Goal: Transaction & Acquisition: Purchase product/service

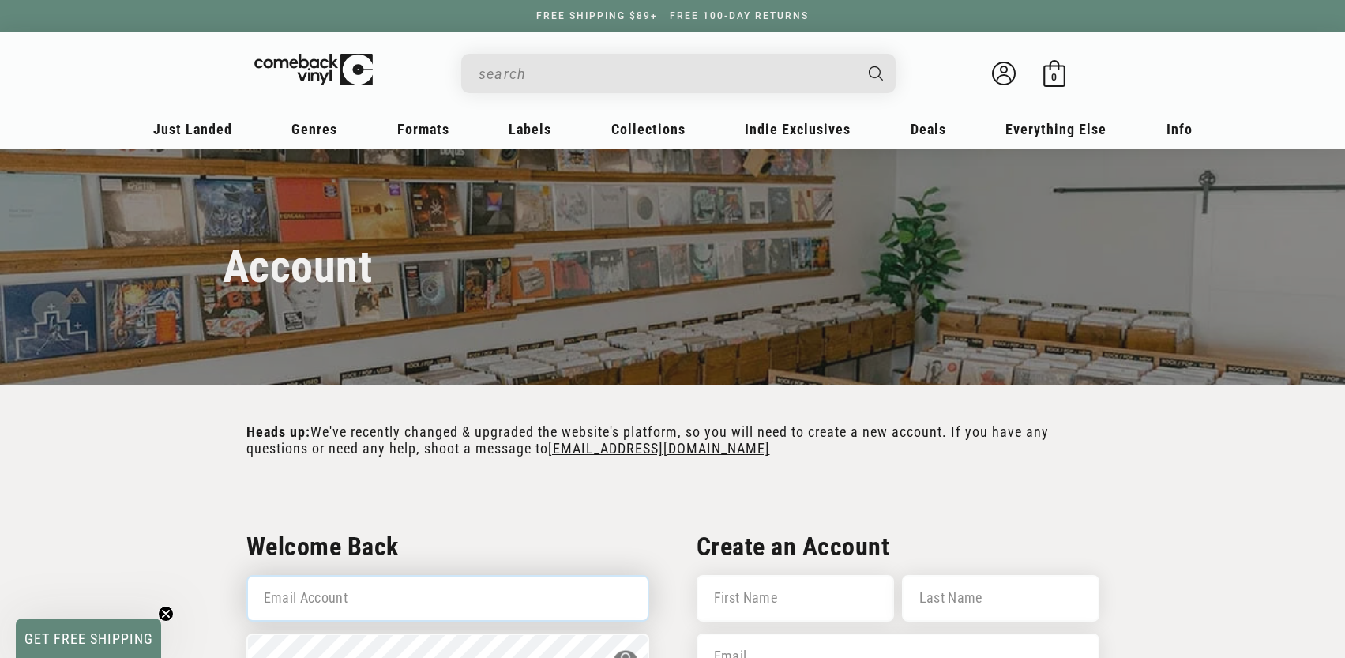
click at [400, 607] on input "Email Account" at bounding box center [447, 598] width 403 height 47
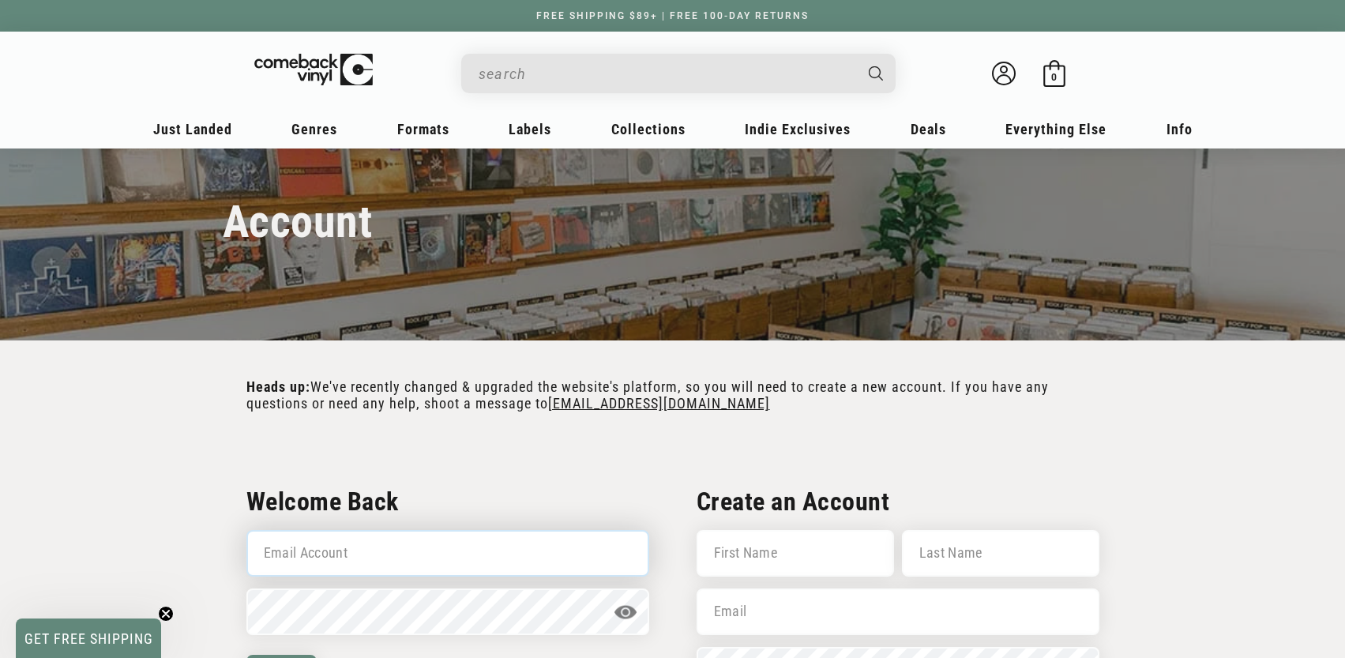
scroll to position [51, 0]
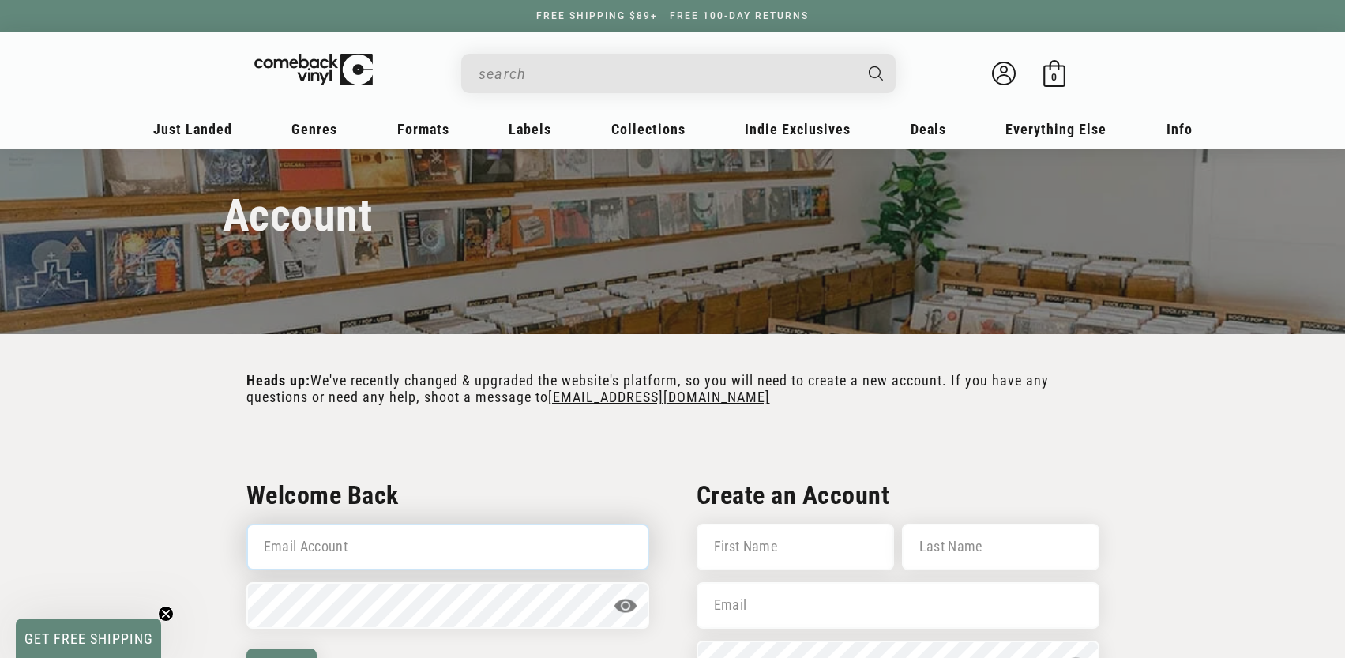
click at [529, 558] on input "Email Account" at bounding box center [447, 547] width 403 height 47
type input "matthew.oddy@gmail.com"
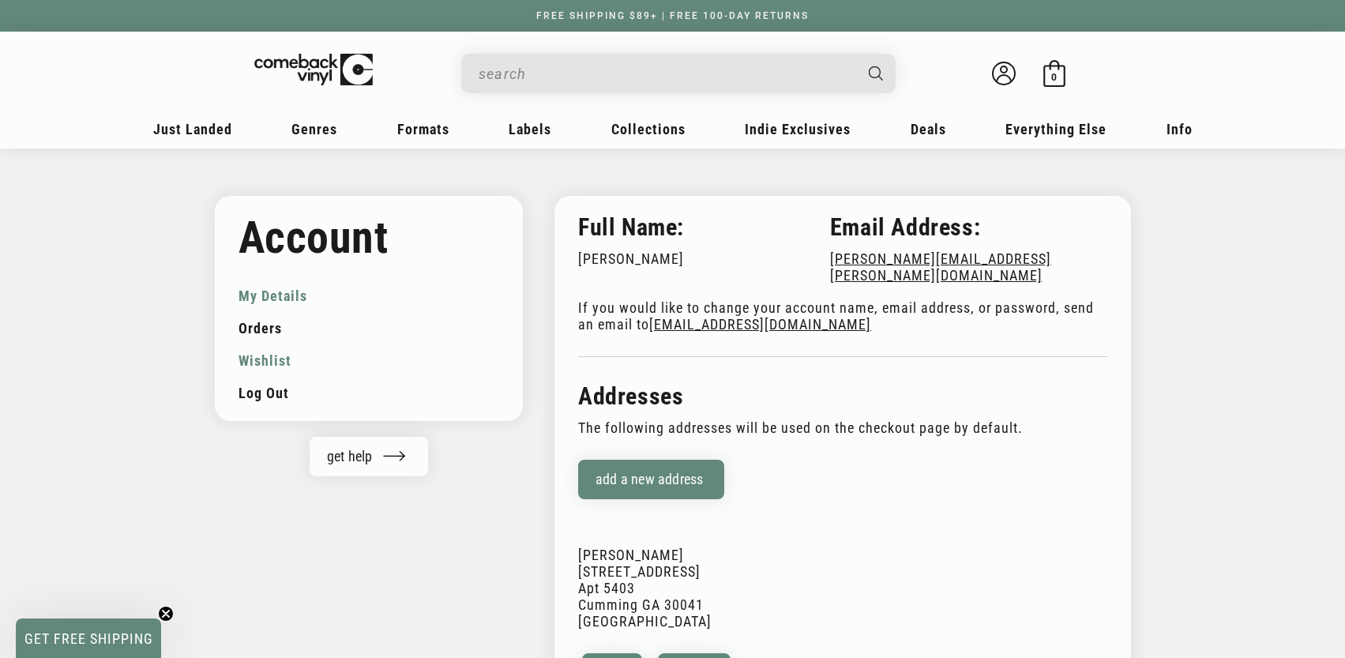
click at [265, 367] on link "Wishlist" at bounding box center [369, 360] width 261 height 32
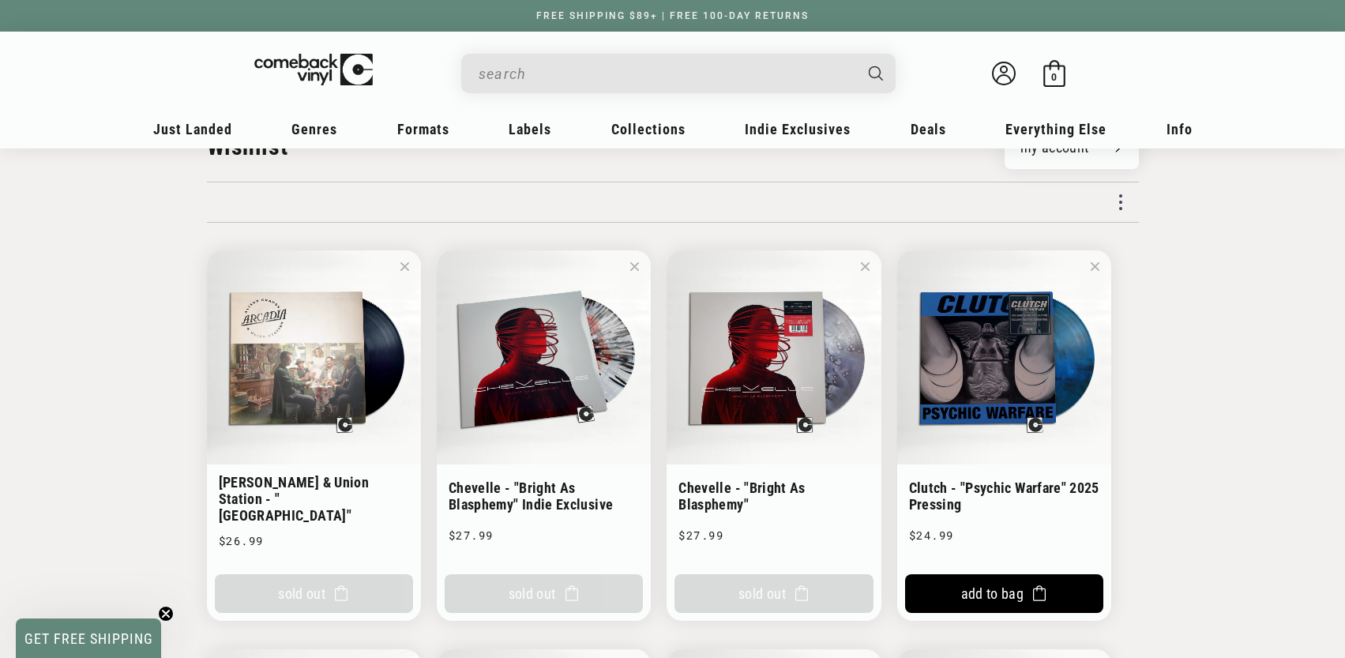
scroll to position [104, 0]
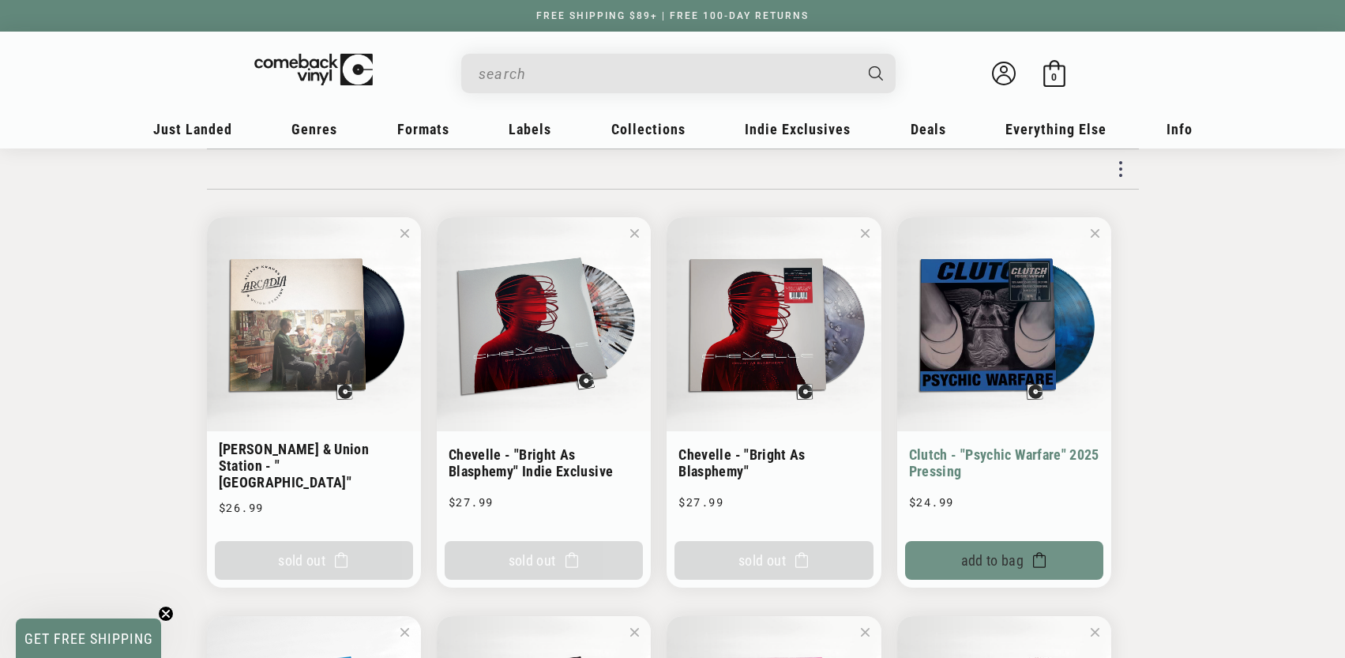
click at [1013, 547] on button "Add To Bag" at bounding box center [1004, 560] width 198 height 39
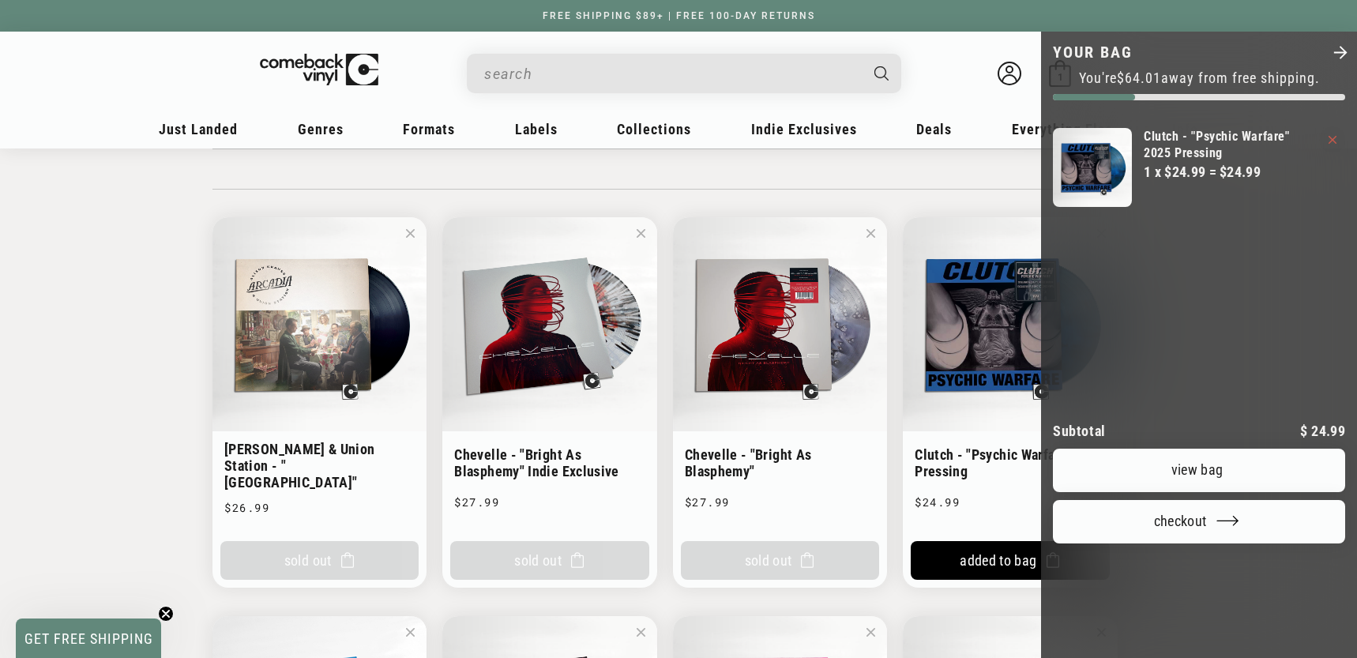
click at [115, 358] on div at bounding box center [678, 329] width 1357 height 658
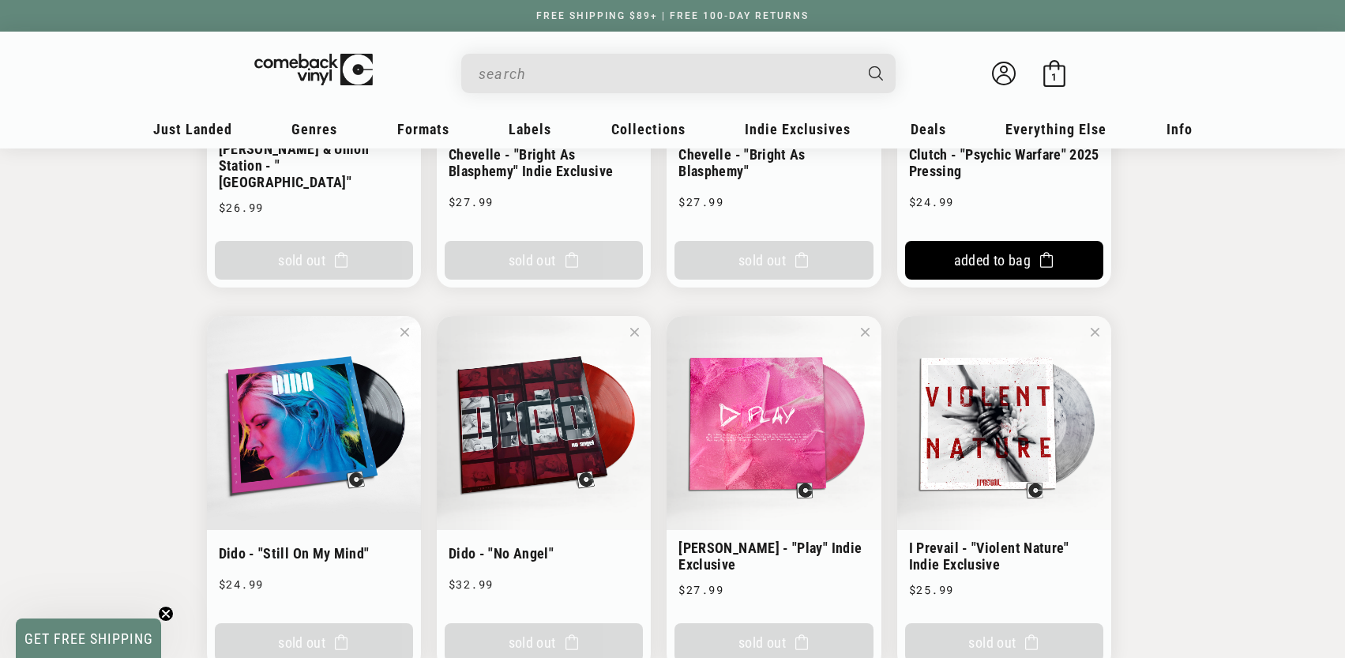
scroll to position [615, 0]
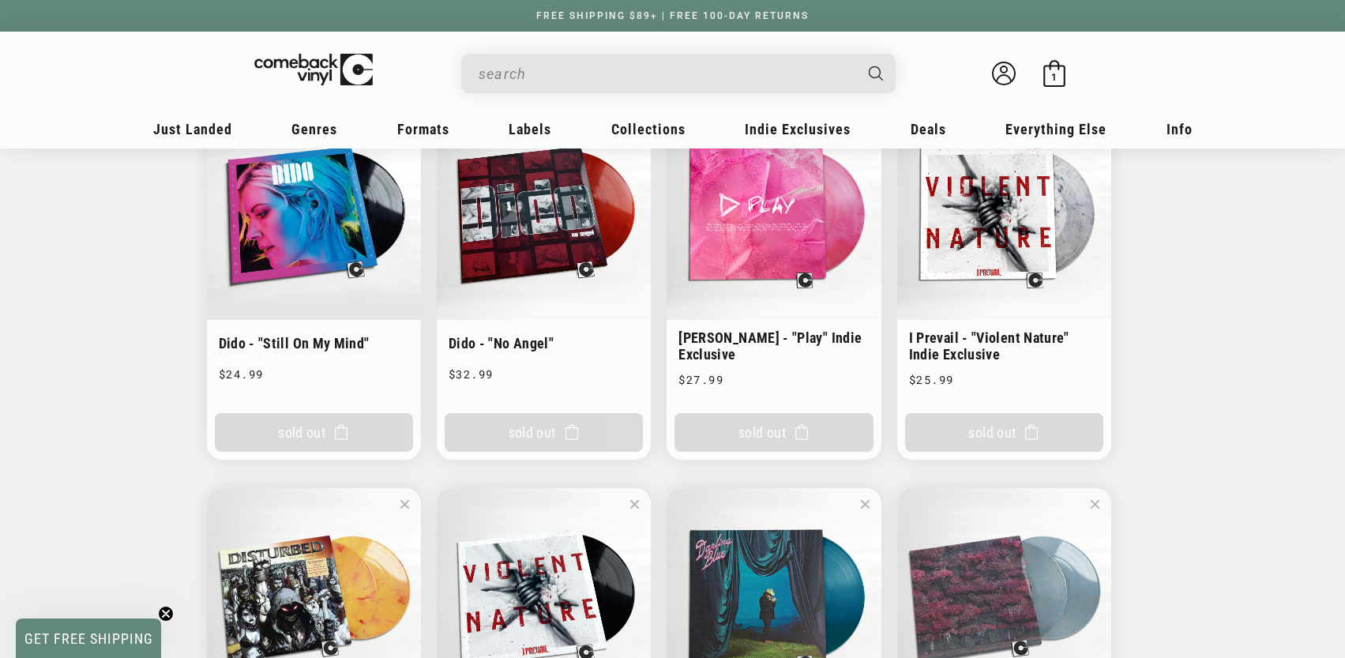
click at [168, 616] on icon "Close teaser" at bounding box center [166, 614] width 6 height 6
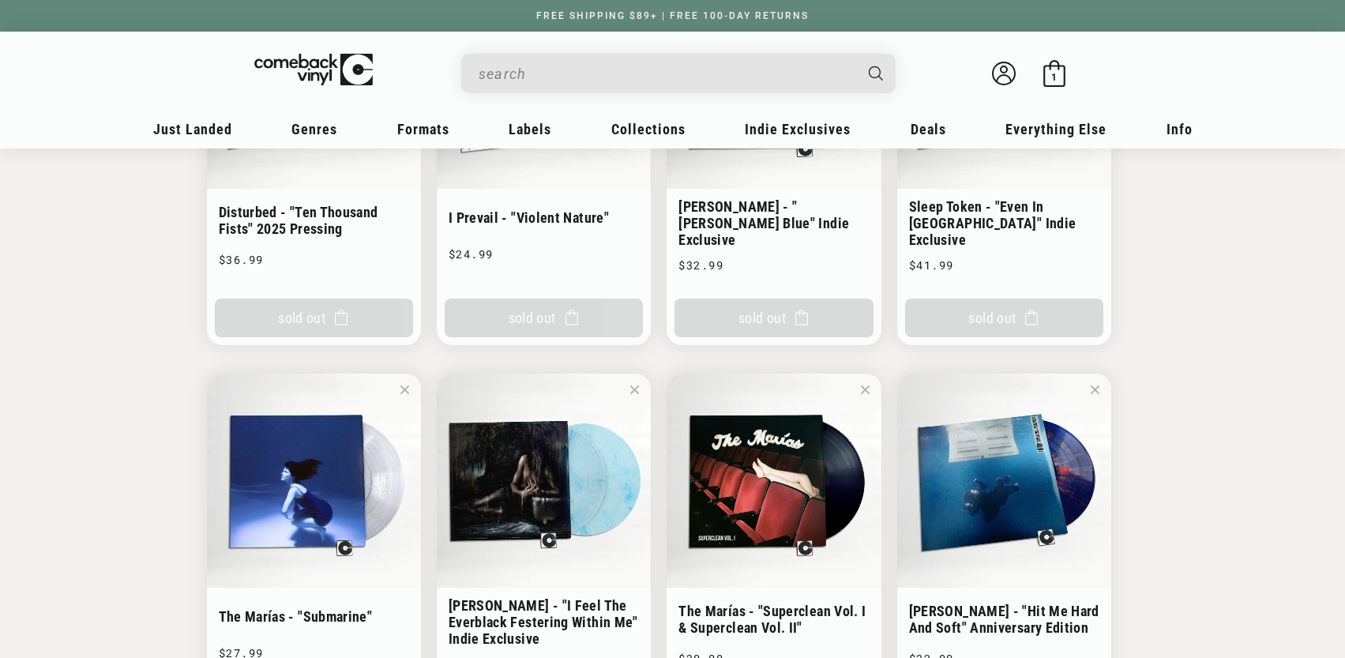
scroll to position [1224, 0]
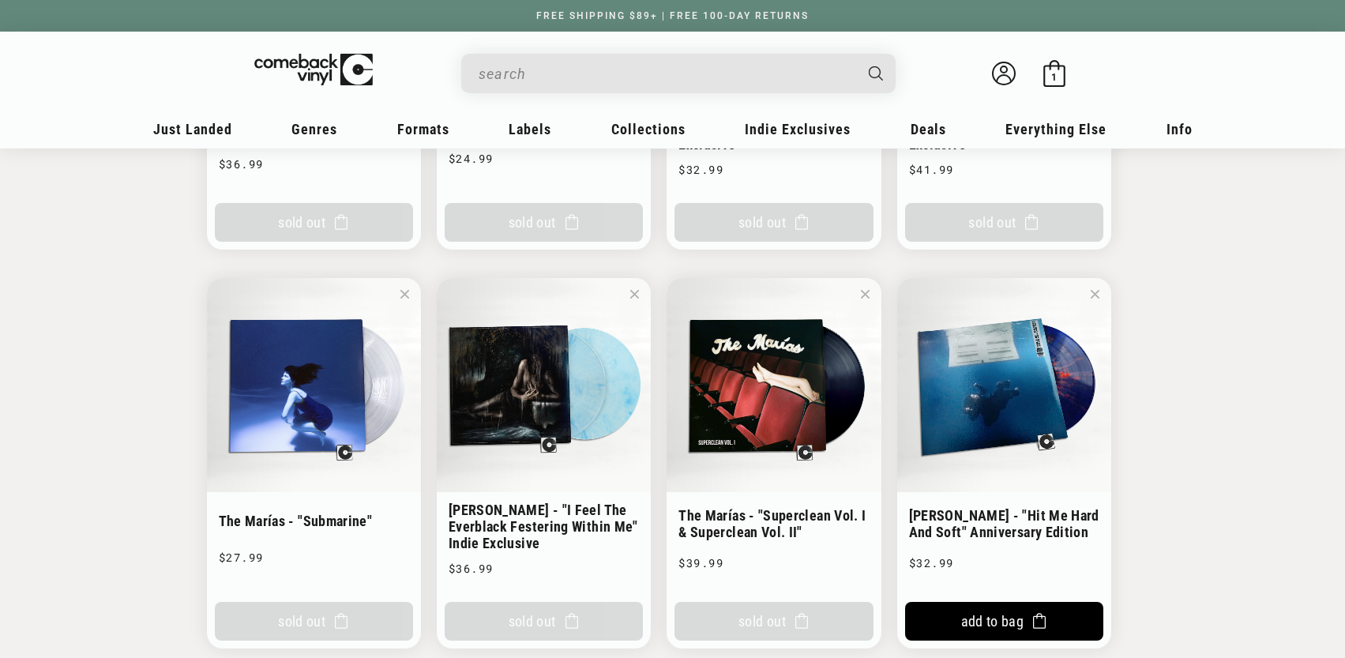
click at [783, 483] on li "The Marías - "Superclean Vol. I & Superclean Vol. II" The Marías - "Superclean …" at bounding box center [774, 463] width 214 height 370
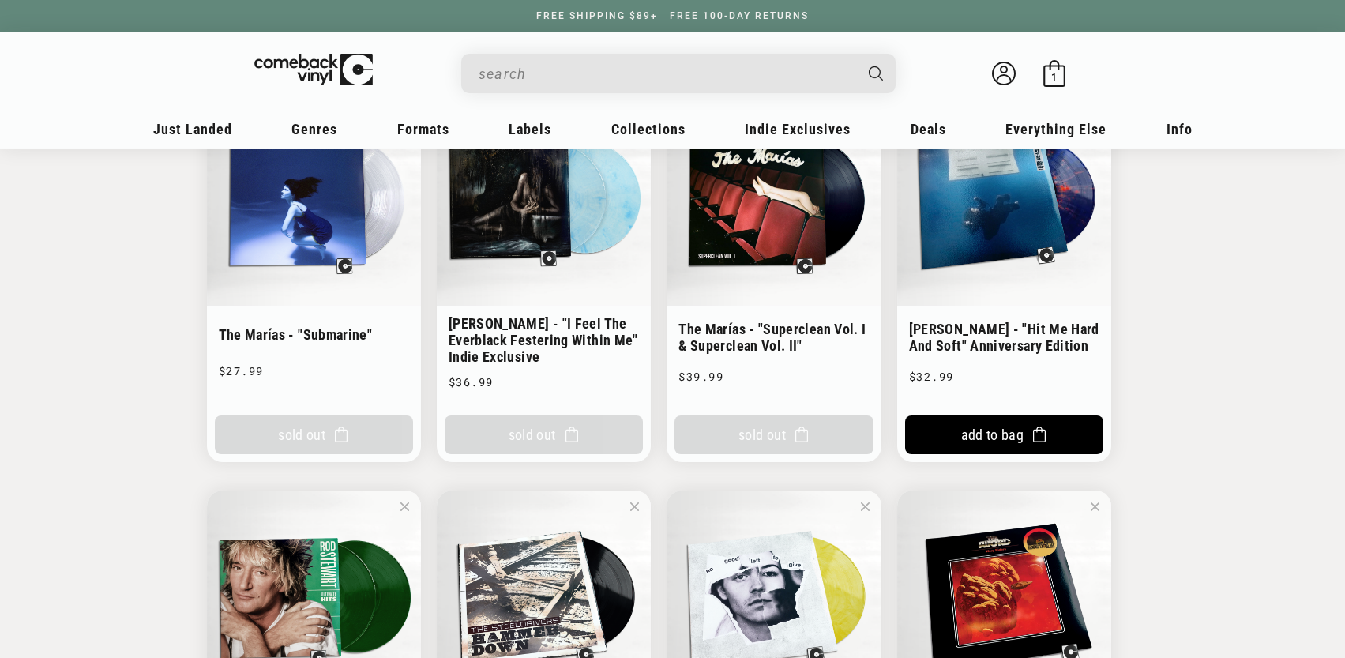
scroll to position [1370, 0]
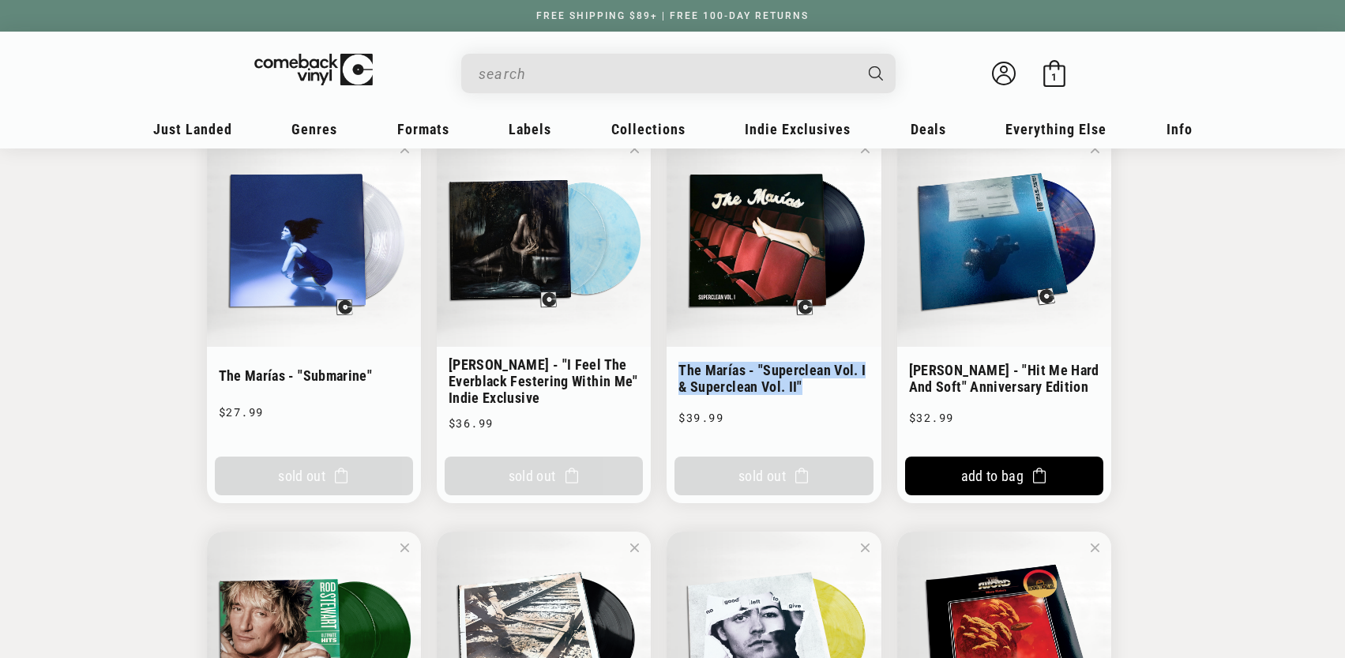
drag, startPoint x: 677, startPoint y: 333, endPoint x: 820, endPoint y: 356, distance: 144.9
click at [820, 356] on li "The Marías - "Superclean Vol. I & Superclean Vol. II" The Marías - "Superclean …" at bounding box center [774, 318] width 214 height 370
copy h2 "The Marías - "Superclean Vol. I & Superclean Vol. II""
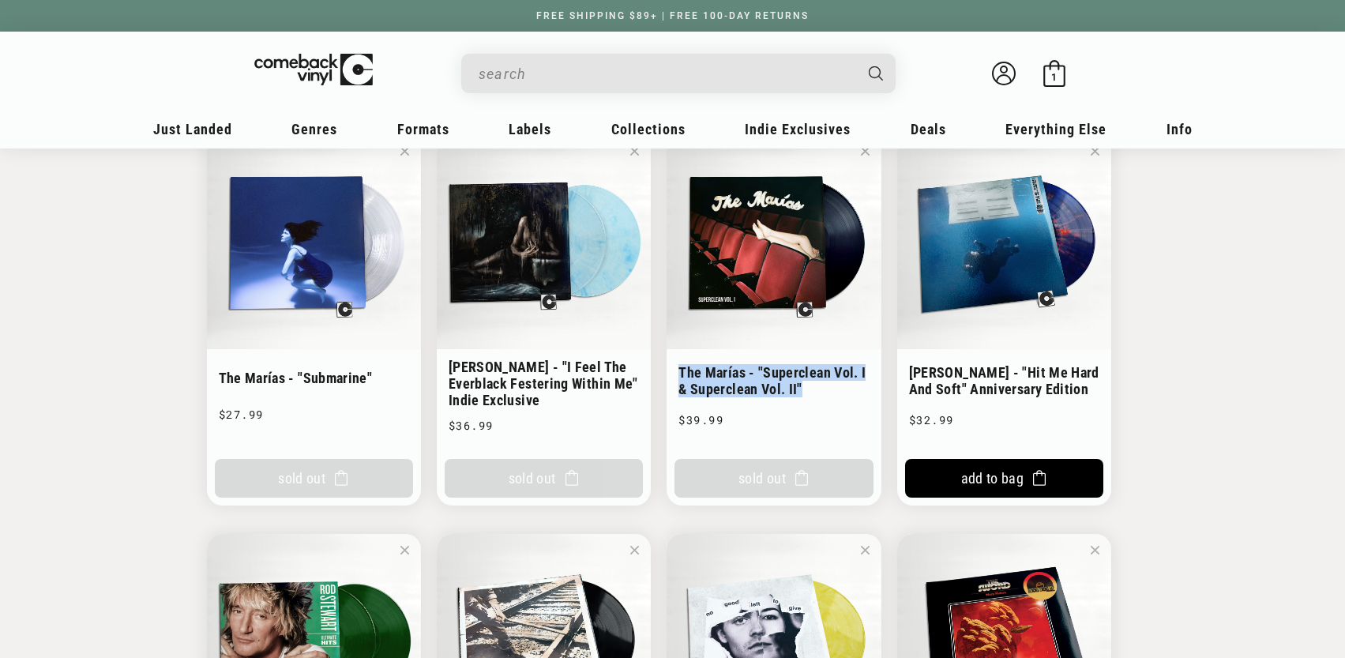
scroll to position [1367, 0]
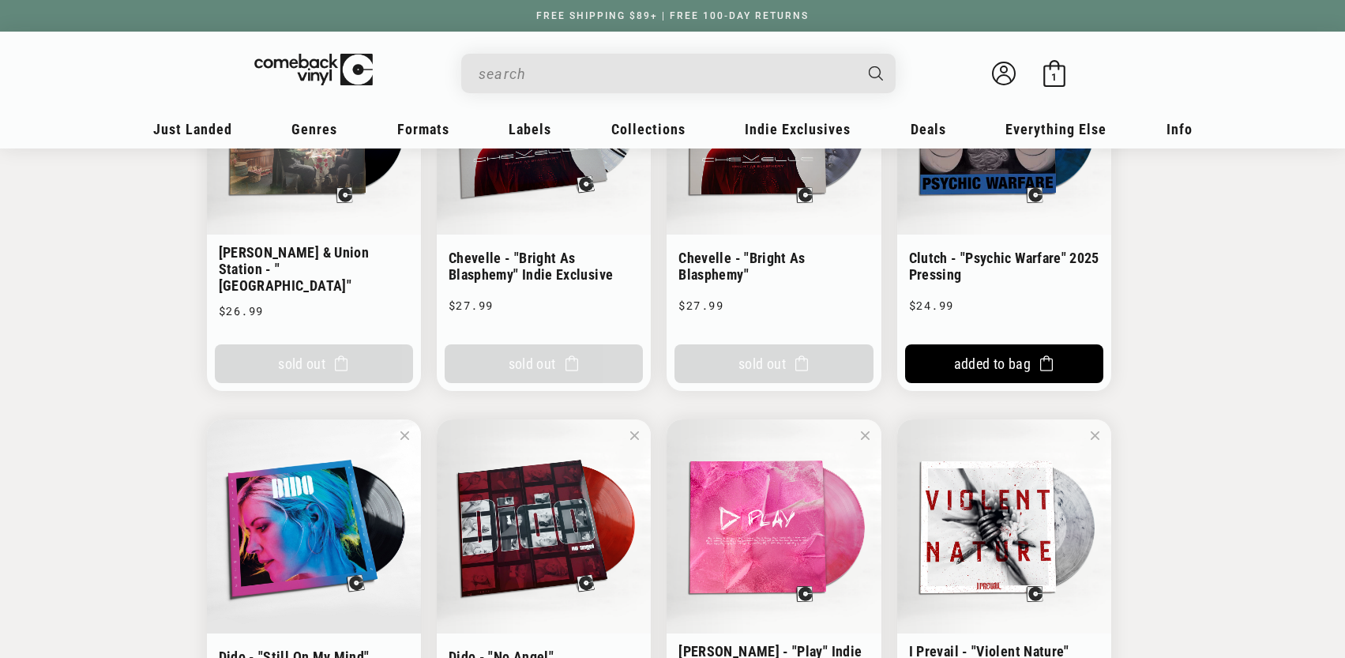
scroll to position [0, 0]
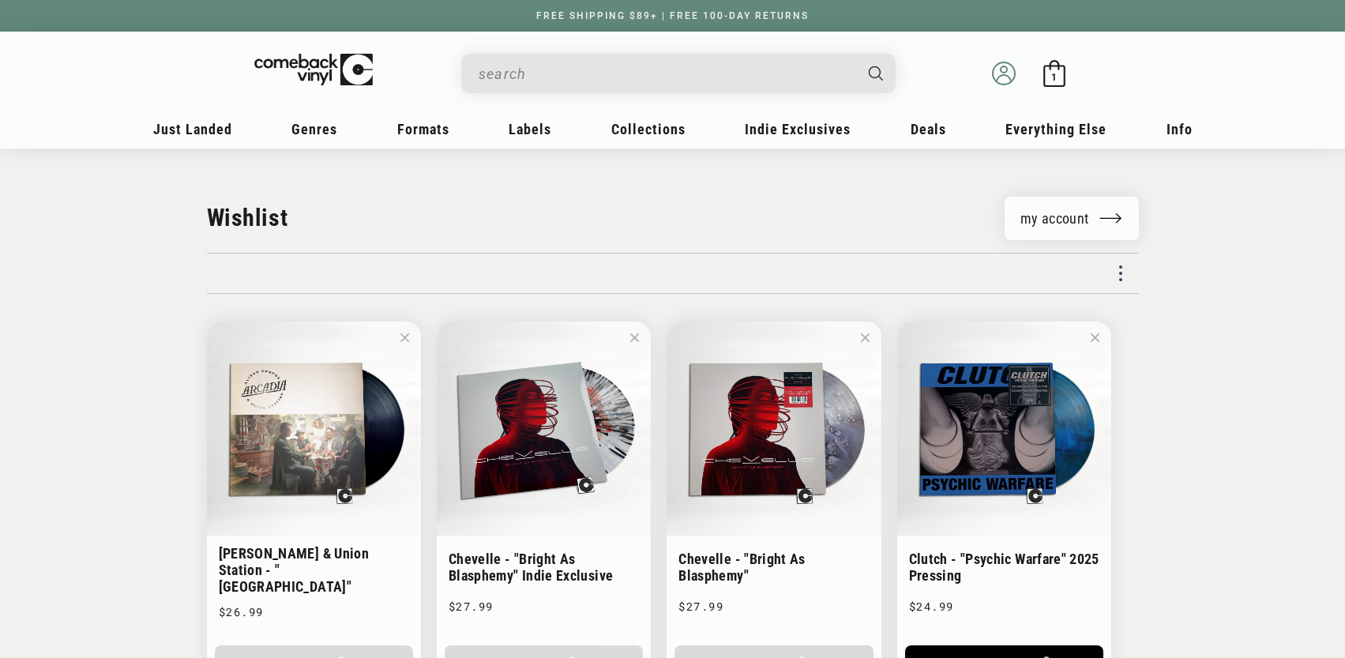
click at [1001, 73] on icon at bounding box center [1004, 74] width 24 height 24
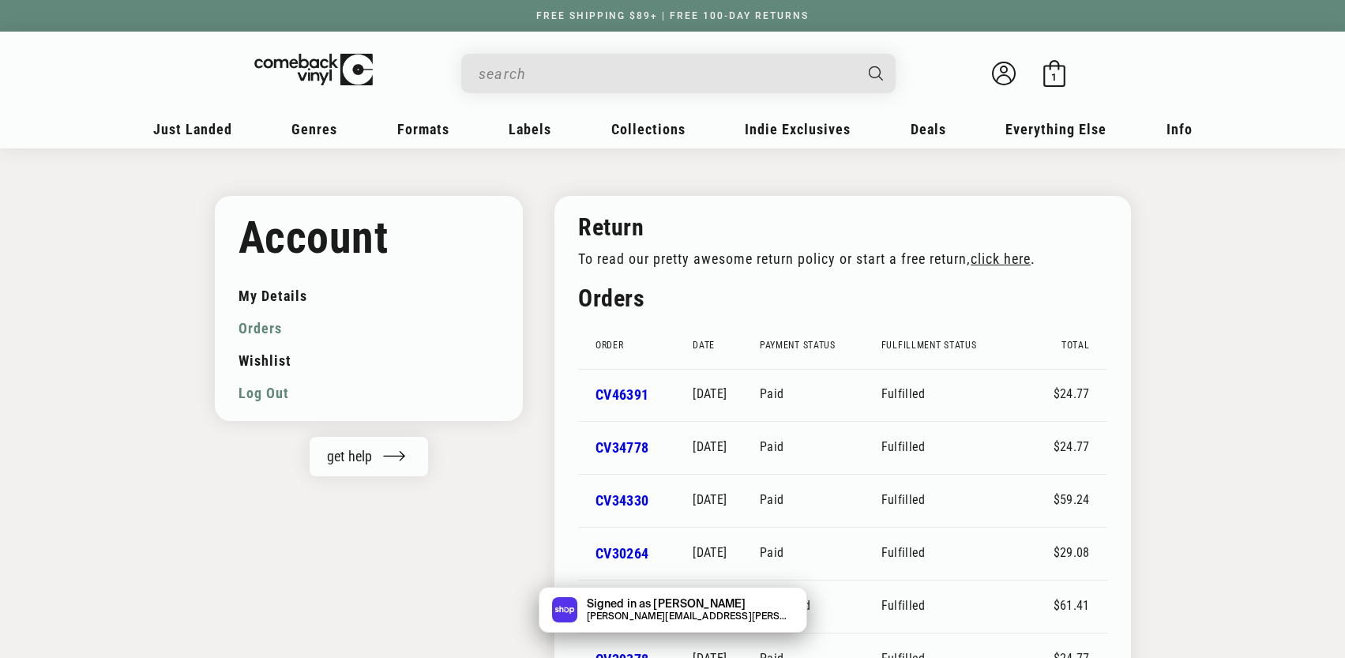
click at [266, 397] on link "Log out" at bounding box center [369, 393] width 261 height 32
